Goal: Find specific page/section: Find specific page/section

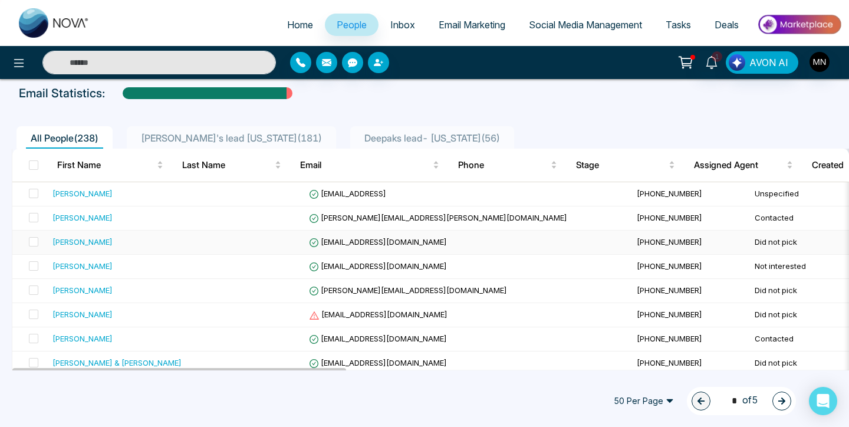
scroll to position [58, 0]
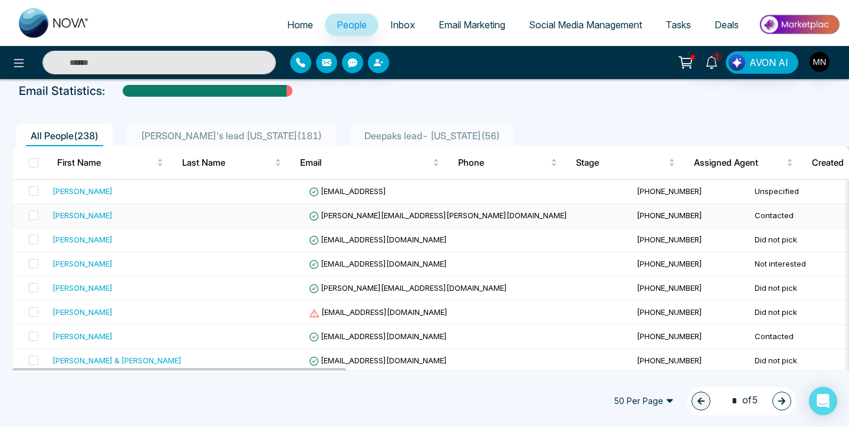
click at [167, 208] on td "[PERSON_NAME]" at bounding box center [117, 216] width 138 height 24
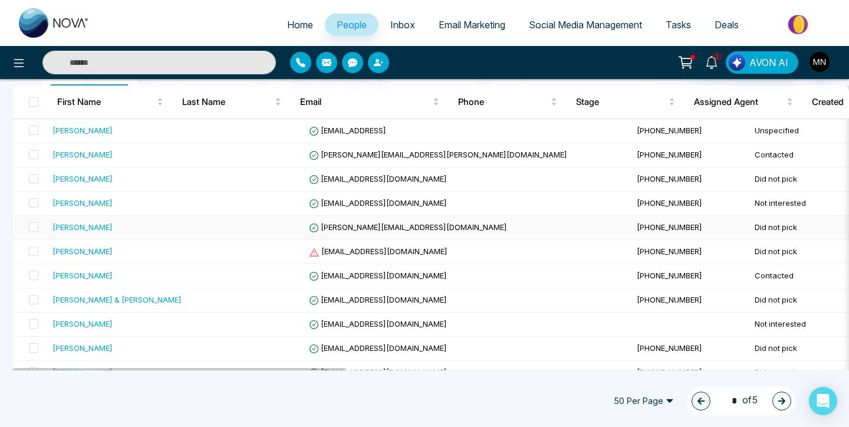
scroll to position [120, 0]
